Goal: Entertainment & Leisure: Consume media (video, audio)

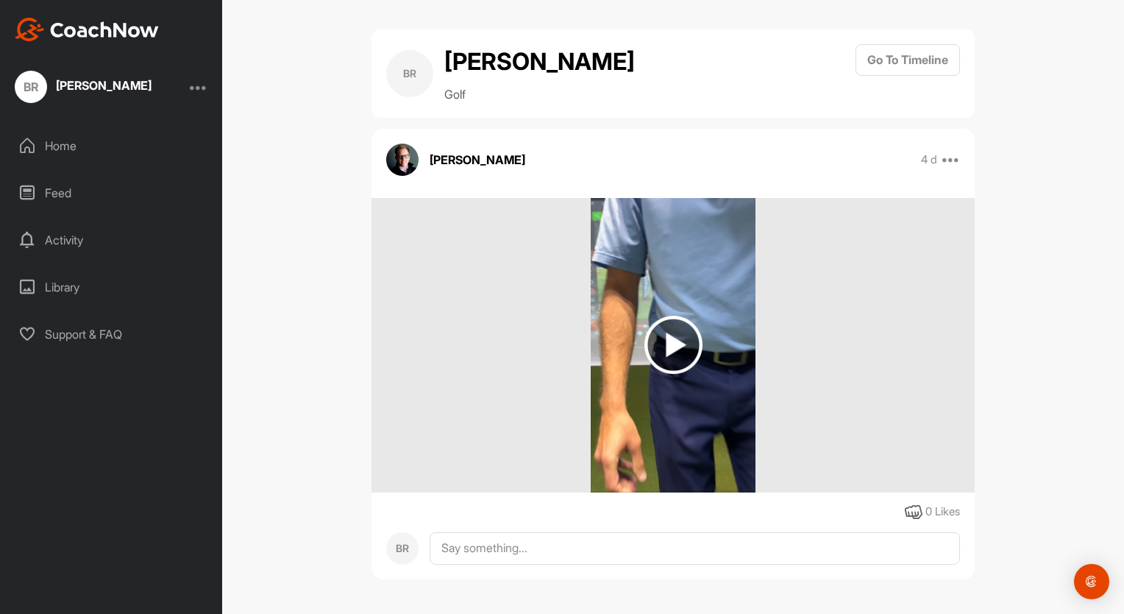
click at [57, 143] on div "Home" at bounding box center [111, 145] width 207 height 37
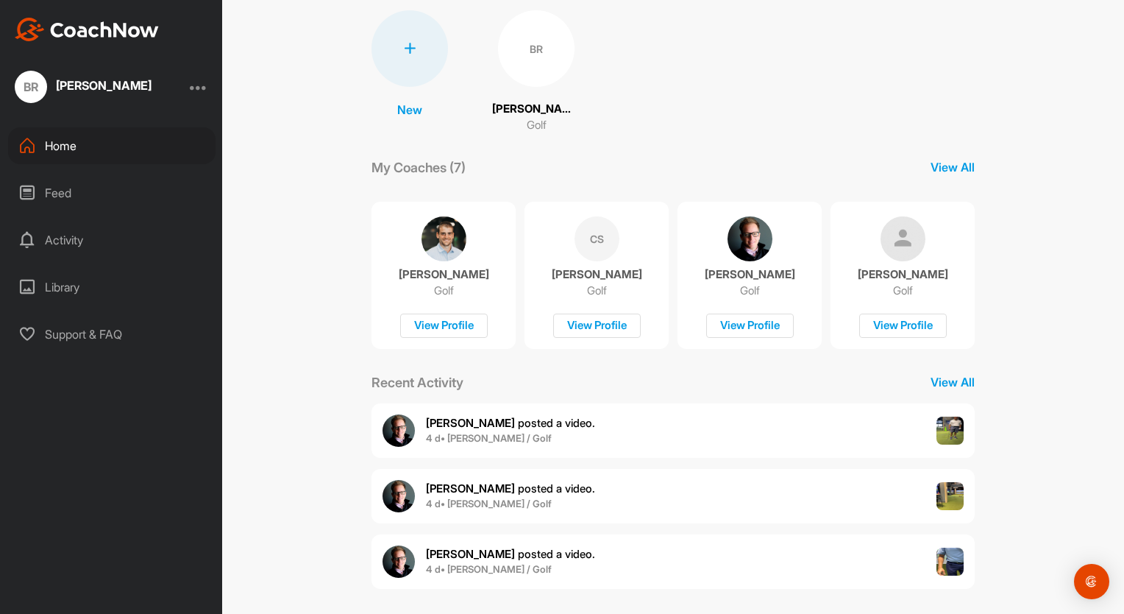
scroll to position [114, 0]
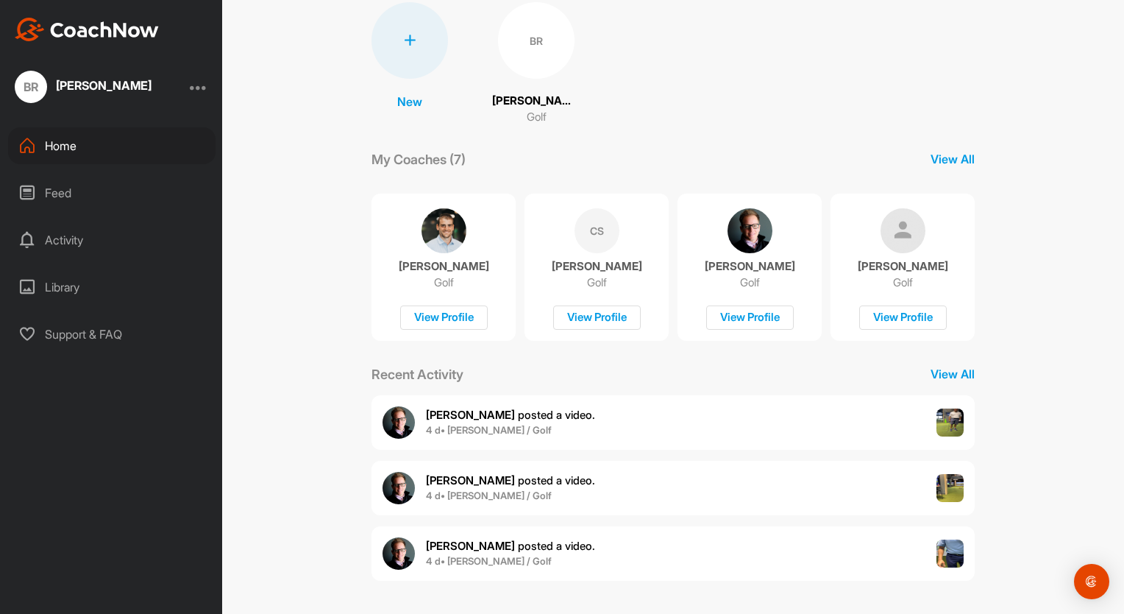
click at [51, 207] on div "Feed" at bounding box center [111, 192] width 207 height 37
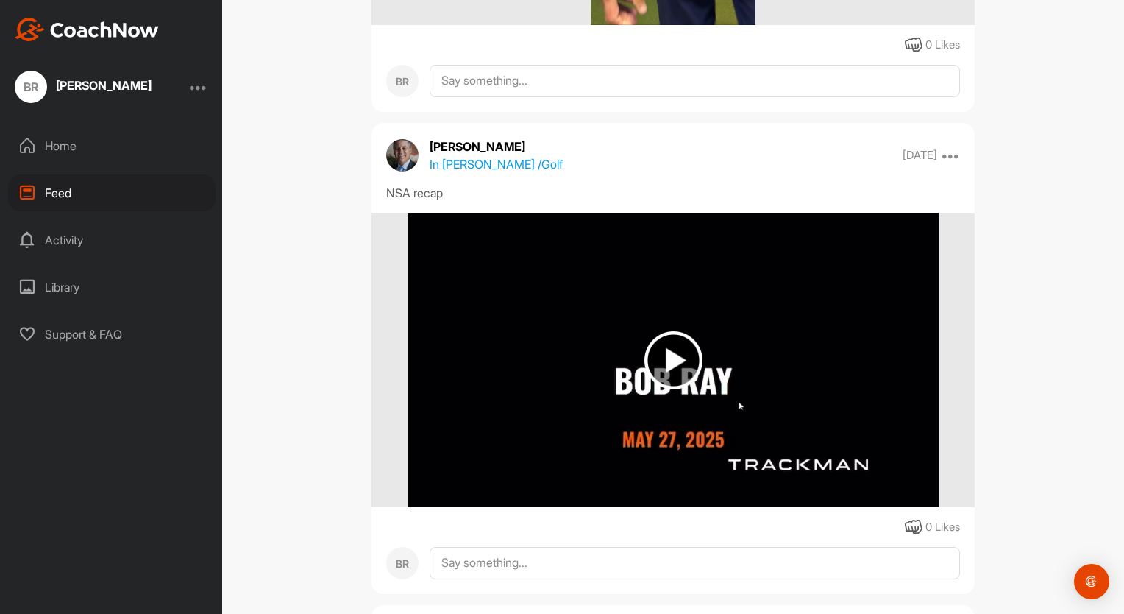
scroll to position [1480, 0]
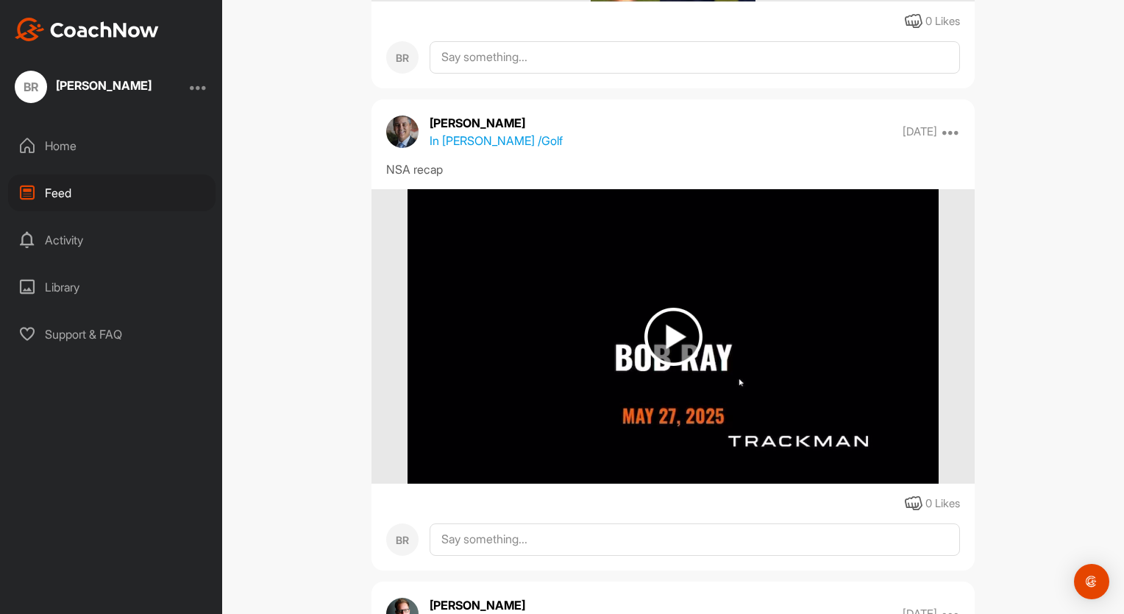
click at [669, 338] on img at bounding box center [673, 337] width 58 height 58
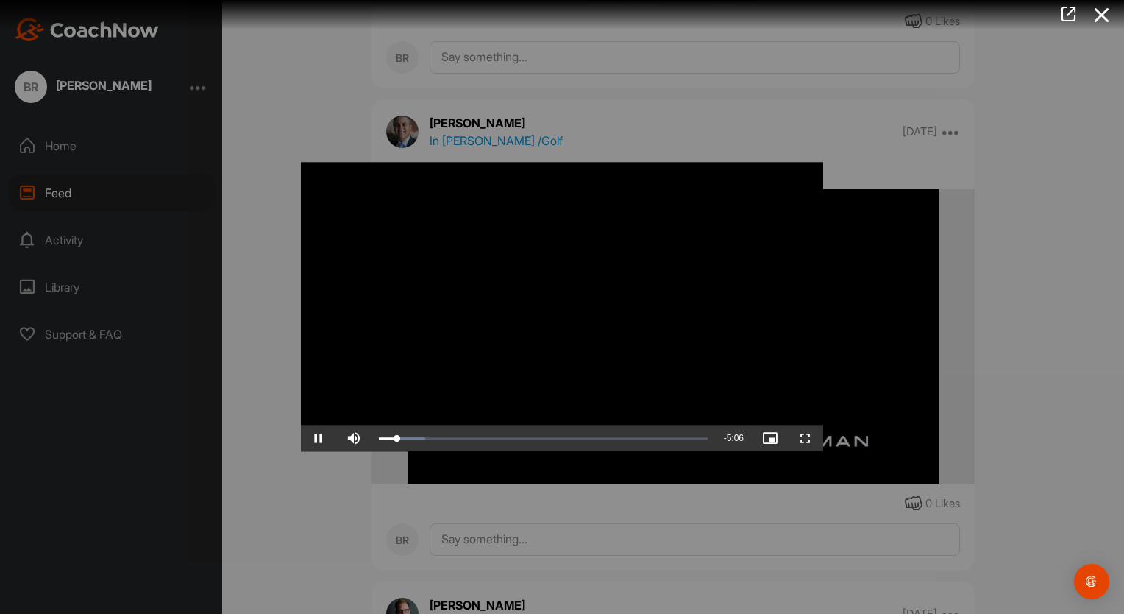
click at [806, 178] on video "Video Player" at bounding box center [562, 306] width 522 height 289
click at [319, 438] on span "Video Player" at bounding box center [318, 438] width 35 height 0
click at [827, 286] on div "Video Player is loading. Play Video Pause Skip Backward Skip Forward Mute 0% Cu…" at bounding box center [562, 306] width 552 height 319
click at [956, 299] on div at bounding box center [562, 307] width 1124 height 614
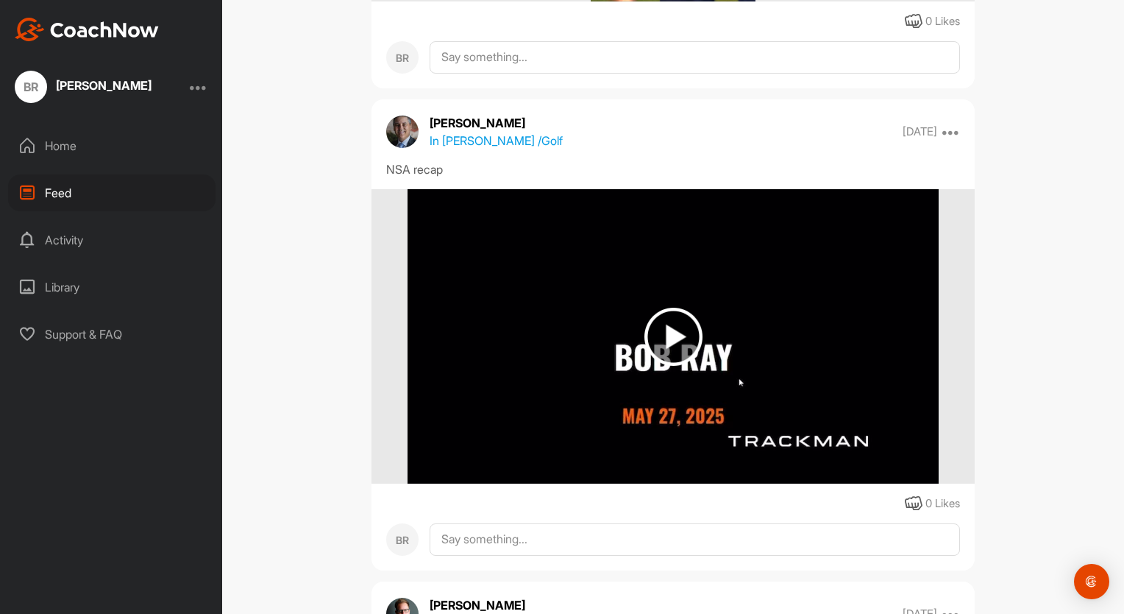
click at [671, 316] on img at bounding box center [673, 337] width 58 height 58
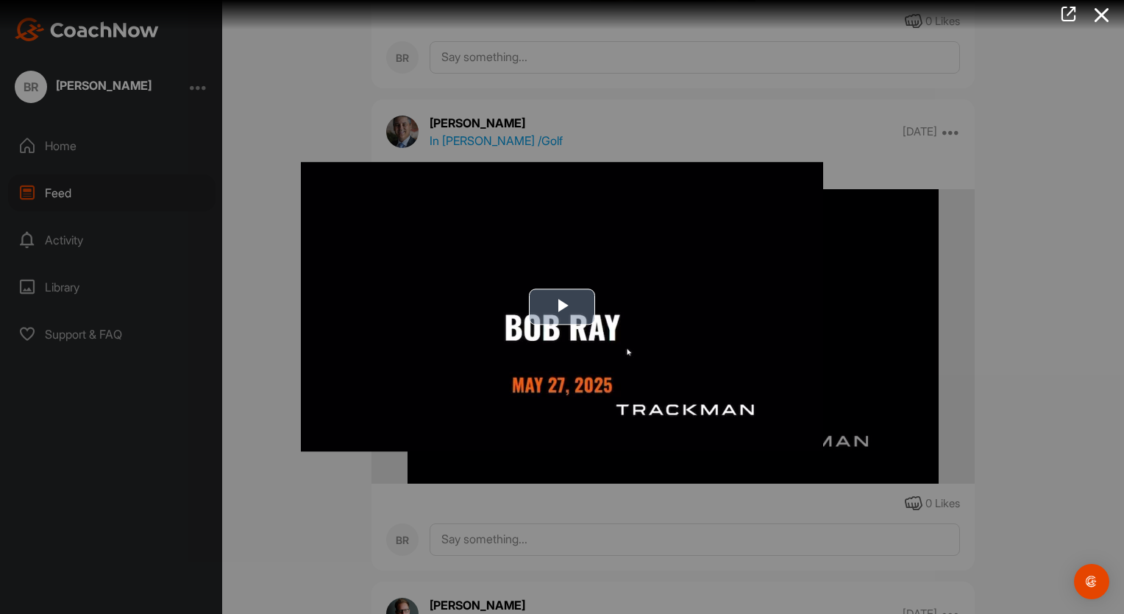
click at [562, 307] on span "Video Player" at bounding box center [562, 307] width 0 height 0
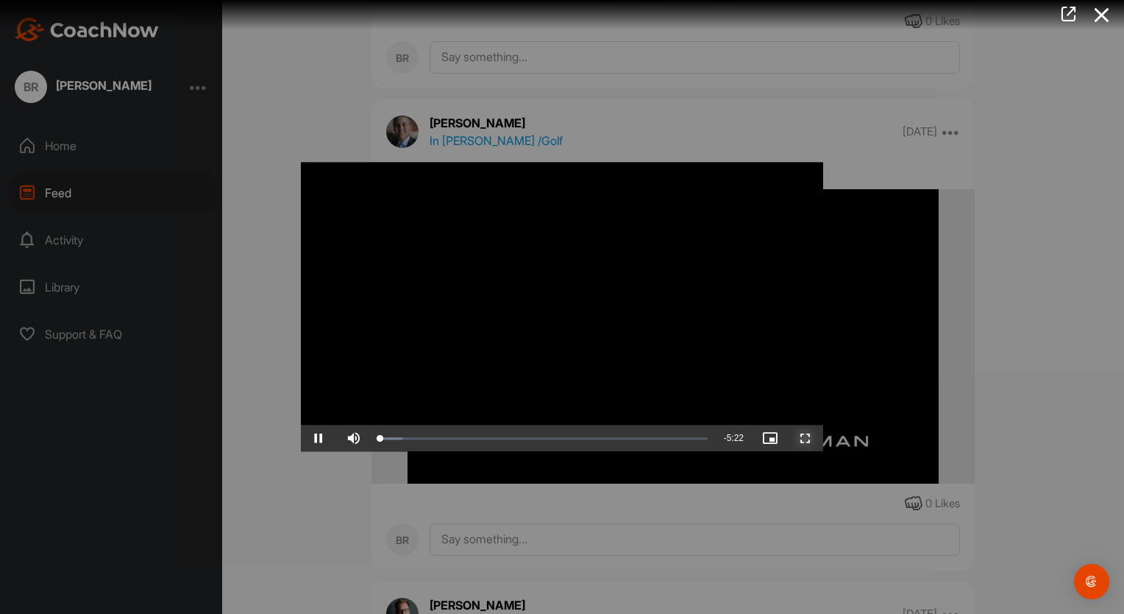
click at [807, 438] on span "Video Player" at bounding box center [805, 438] width 35 height 0
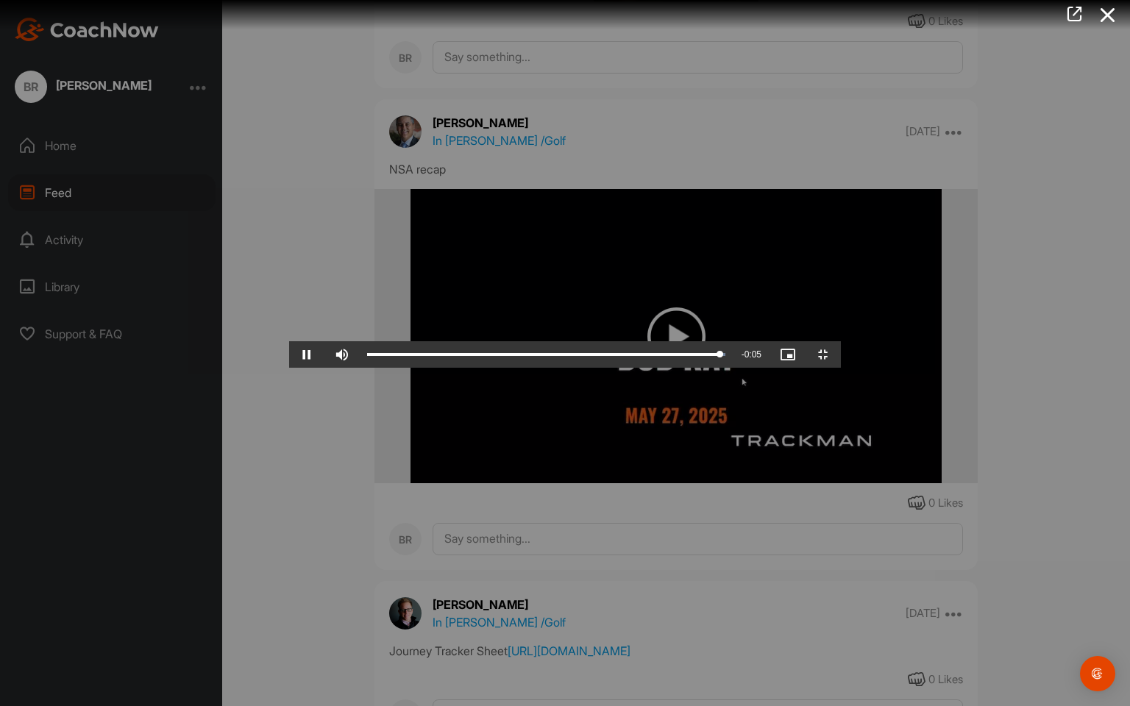
click at [841, 338] on video "Video Player" at bounding box center [565, 352] width 552 height 29
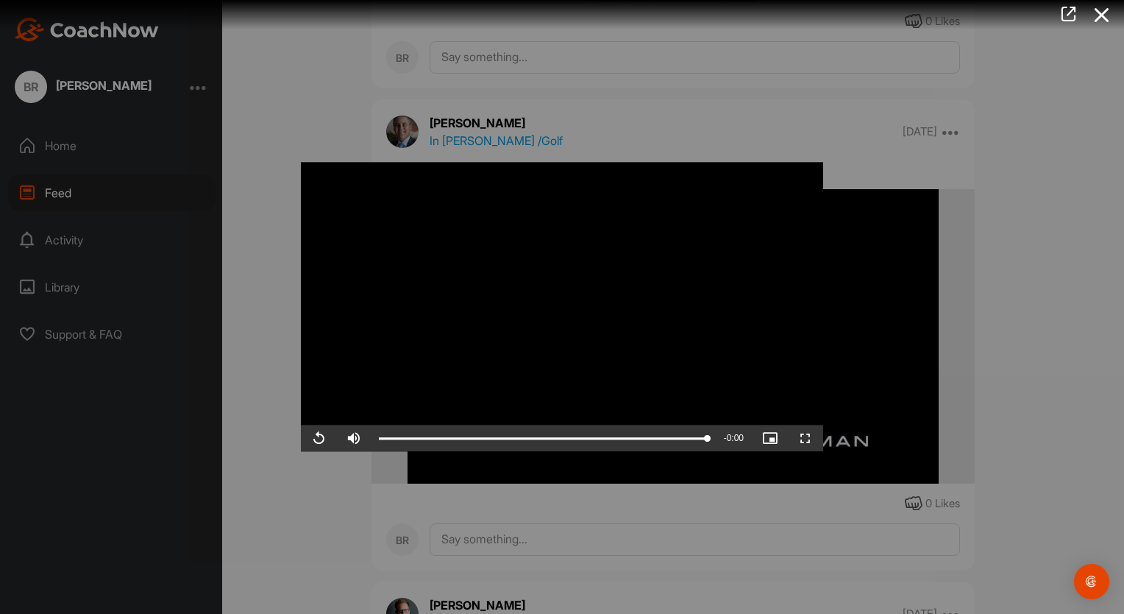
click at [68, 240] on div at bounding box center [562, 307] width 1124 height 614
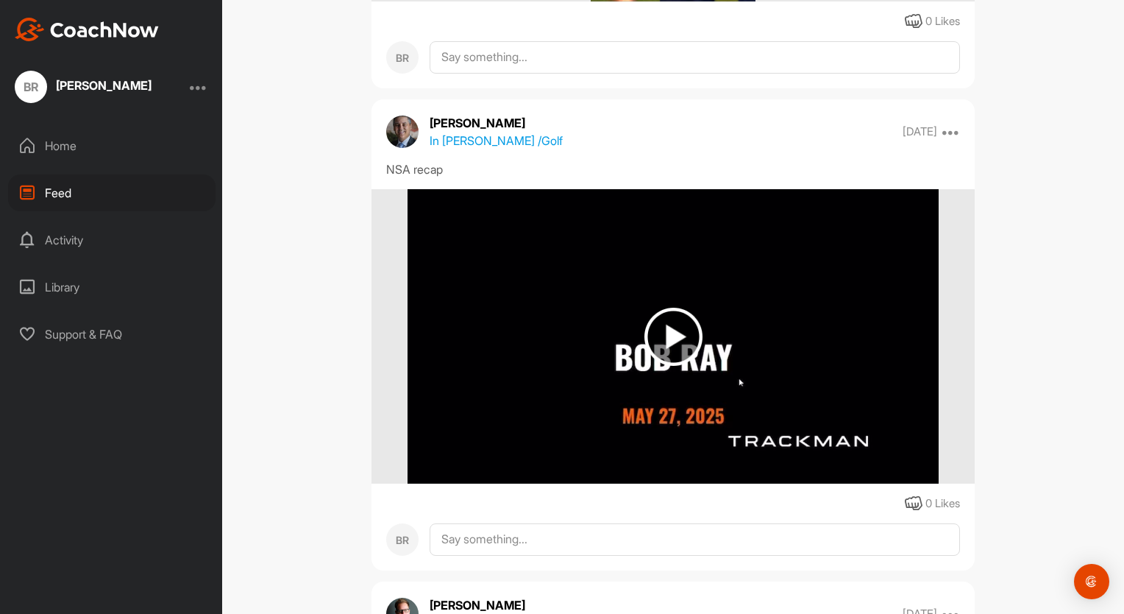
click at [68, 240] on div "Activity" at bounding box center [111, 239] width 207 height 37
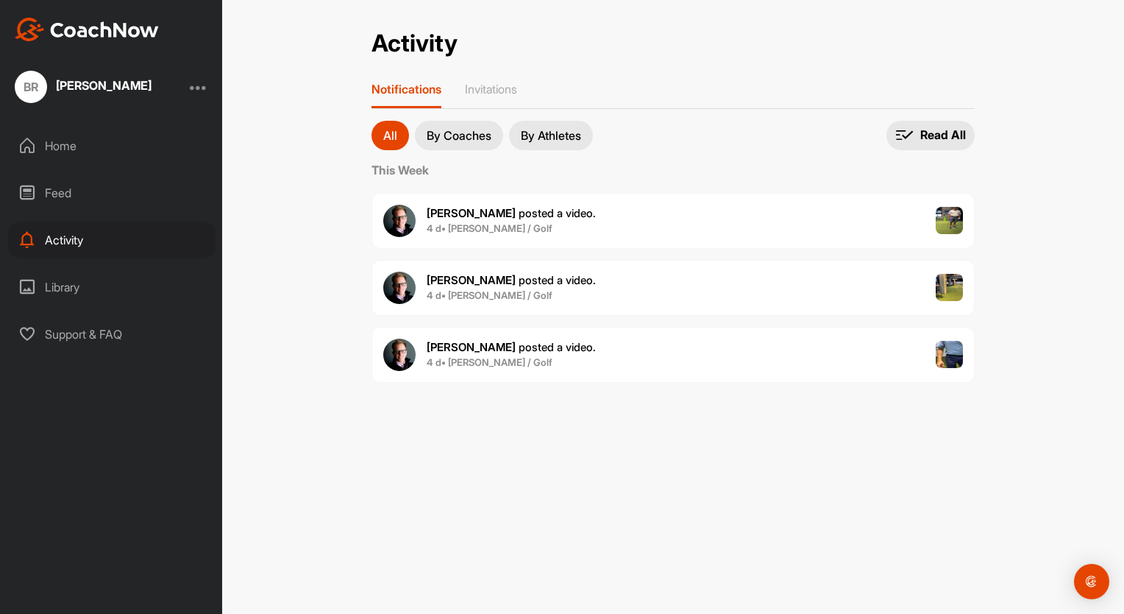
click at [65, 283] on div "Library" at bounding box center [111, 287] width 207 height 37
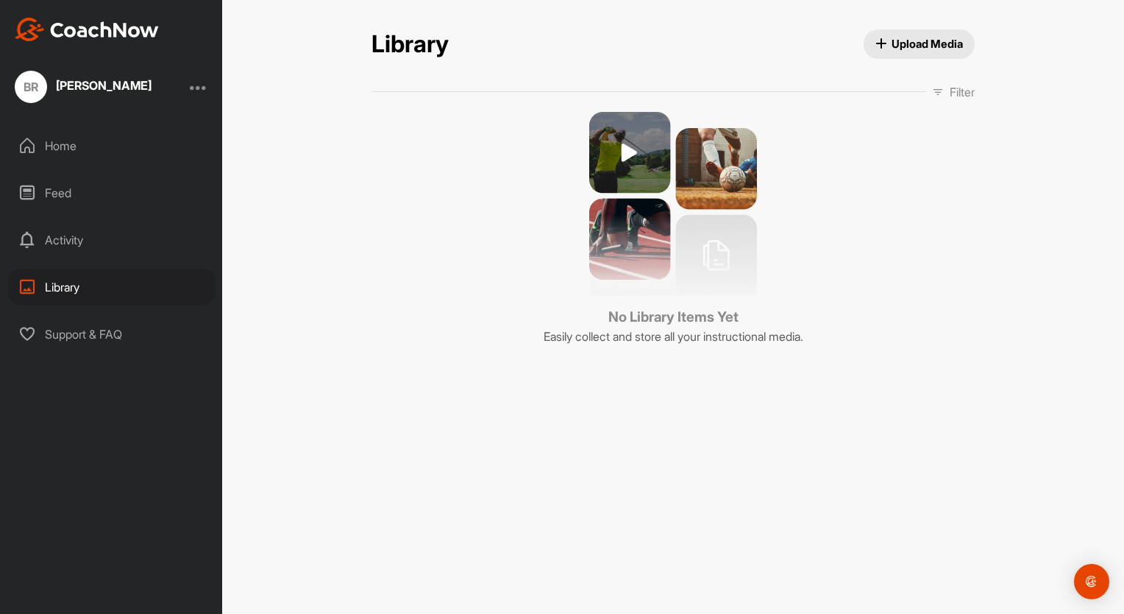
click at [202, 87] on div at bounding box center [199, 87] width 18 height 18
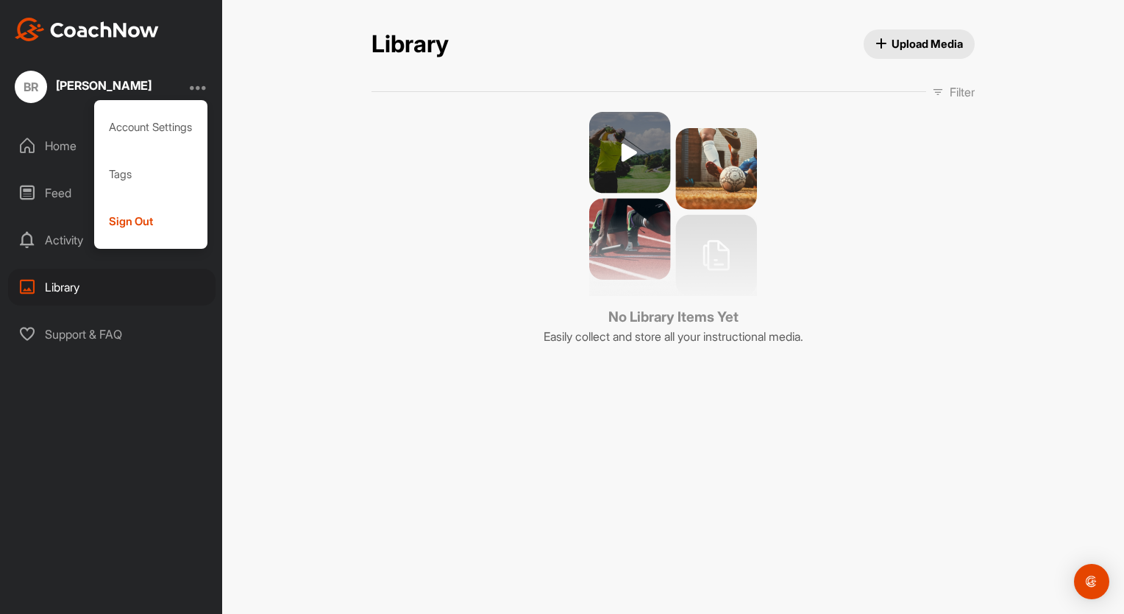
click at [17, 84] on div "BR" at bounding box center [31, 87] width 32 height 32
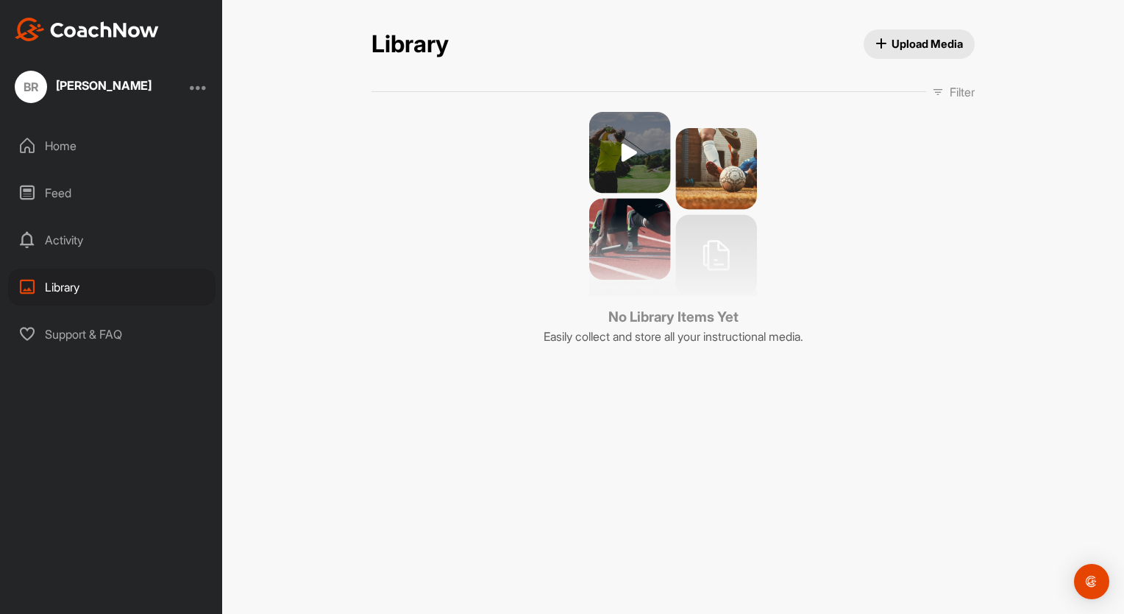
click at [17, 84] on div "BR" at bounding box center [31, 87] width 32 height 32
click at [38, 88] on div "BR" at bounding box center [31, 87] width 32 height 32
click at [85, 75] on div "BR [PERSON_NAME]" at bounding box center [83, 87] width 137 height 32
